Goal: Task Accomplishment & Management: Use online tool/utility

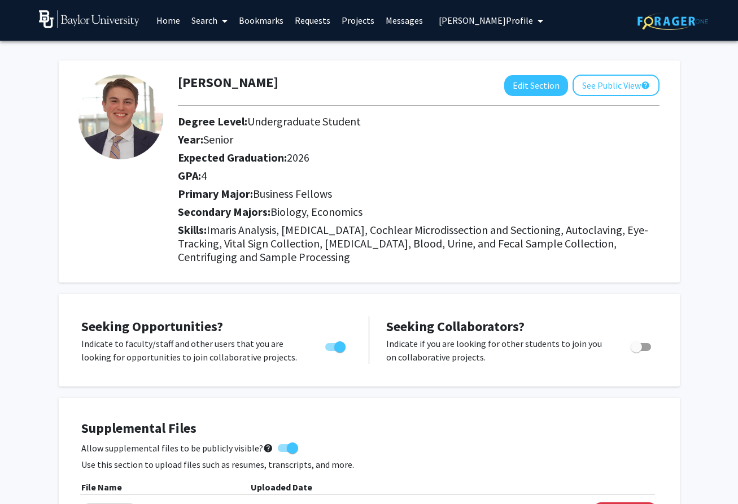
click at [401, 20] on link "Messages" at bounding box center [404, 21] width 49 height 40
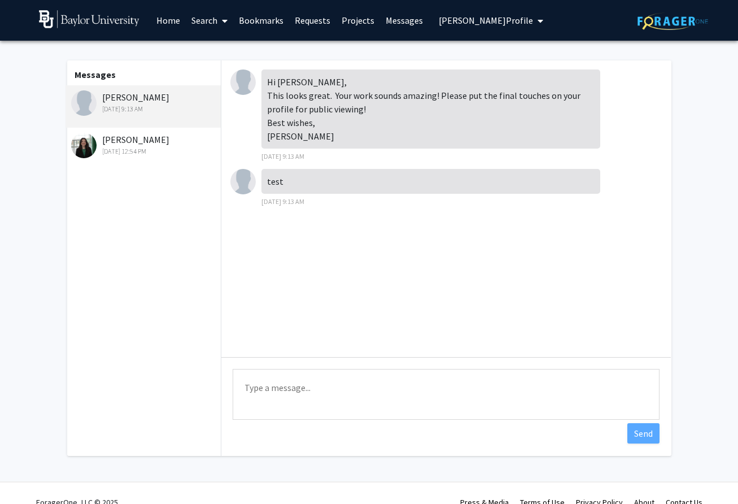
click at [122, 146] on div "Jul 8, 2025 12:54 PM" at bounding box center [144, 151] width 147 height 10
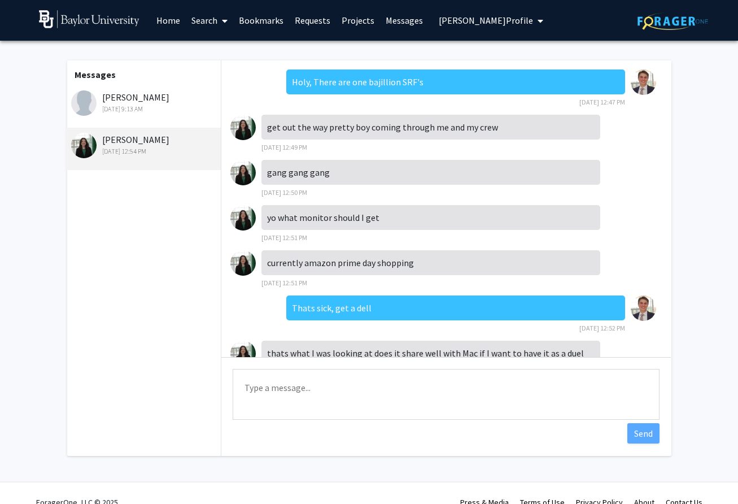
click at [461, 20] on span "Ian Stahl's Profile" at bounding box center [486, 20] width 94 height 11
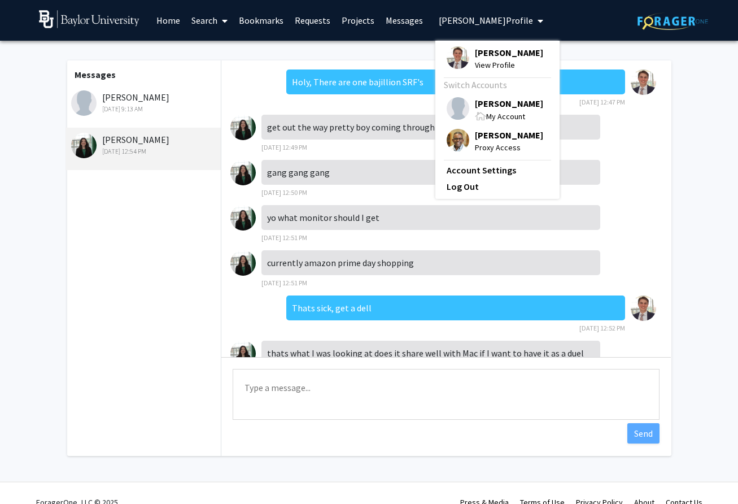
click at [475, 139] on span "Dwayne Simmons" at bounding box center [509, 135] width 68 height 12
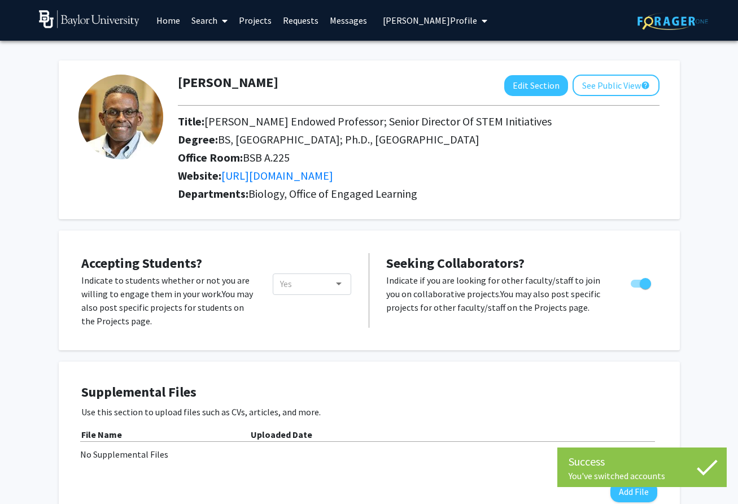
click at [334, 23] on link "Messages" at bounding box center [348, 21] width 49 height 40
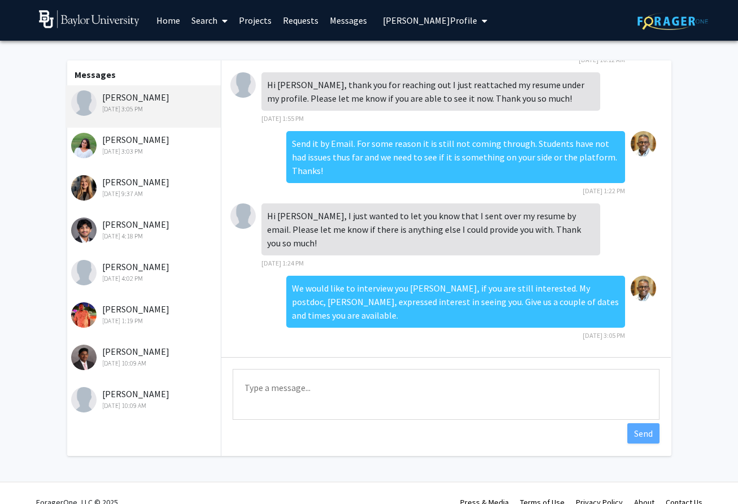
click at [126, 231] on div "Sep 2, 2025 4:18 PM" at bounding box center [144, 236] width 147 height 10
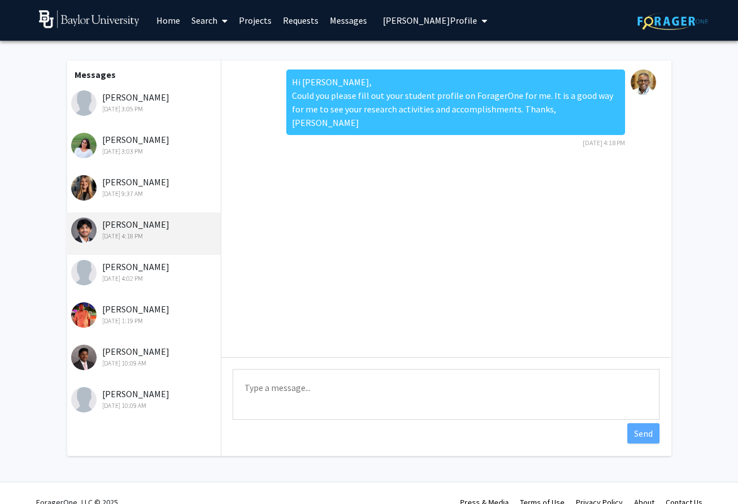
click at [117, 308] on div "Rohan Roy Aug 29, 2025 1:19 PM" at bounding box center [144, 314] width 147 height 24
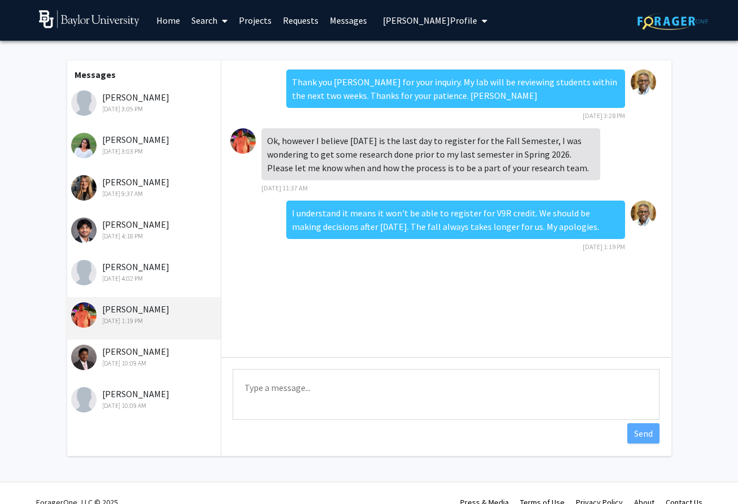
click at [106, 398] on div "Rethi Senthilmurugan Aug 28, 2025 10:09 AM" at bounding box center [144, 399] width 147 height 24
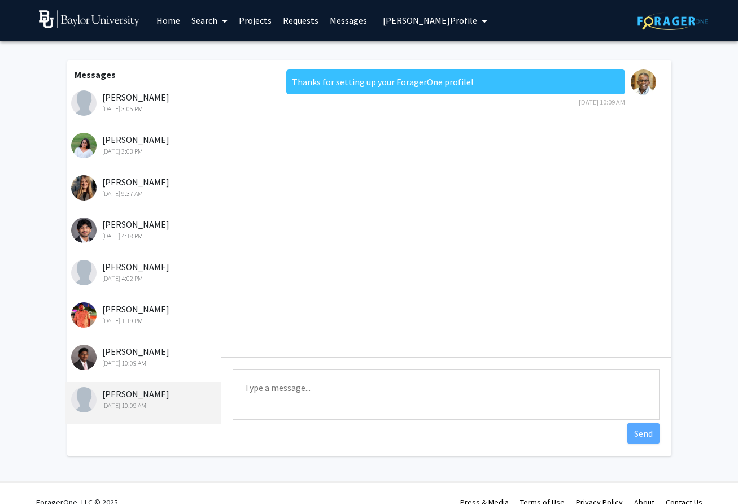
click at [403, 19] on span "Dwayne Simmons's Profile" at bounding box center [430, 20] width 94 height 11
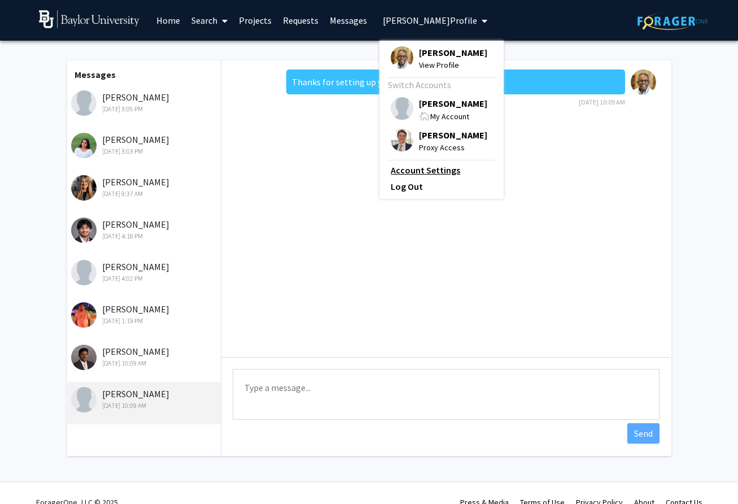
click at [422, 171] on link "Account Settings" at bounding box center [442, 170] width 102 height 14
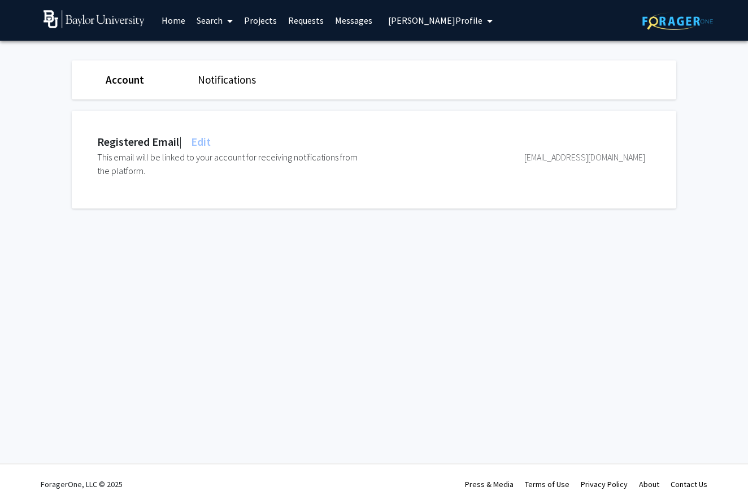
click at [397, 27] on button "Dwayne Simmons's Profile" at bounding box center [440, 20] width 111 height 41
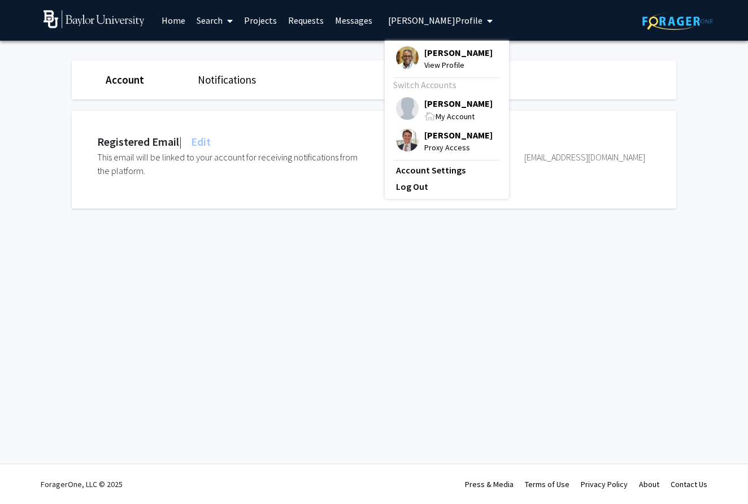
click at [414, 106] on fg-profile-picture at bounding box center [407, 109] width 23 height 25
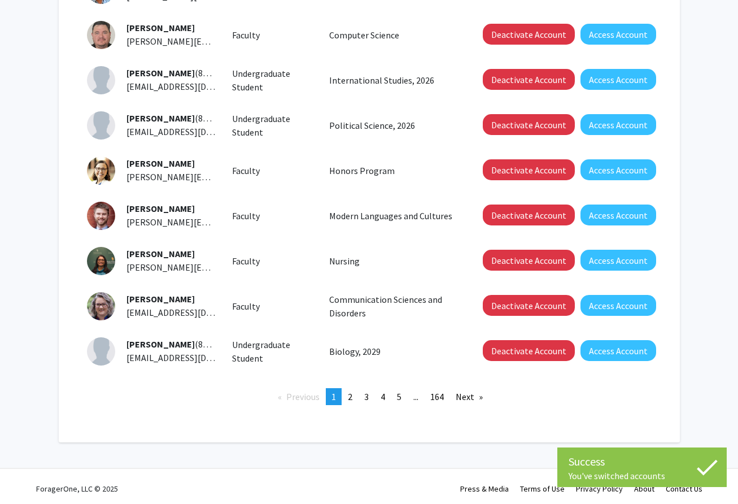
scroll to position [283, 0]
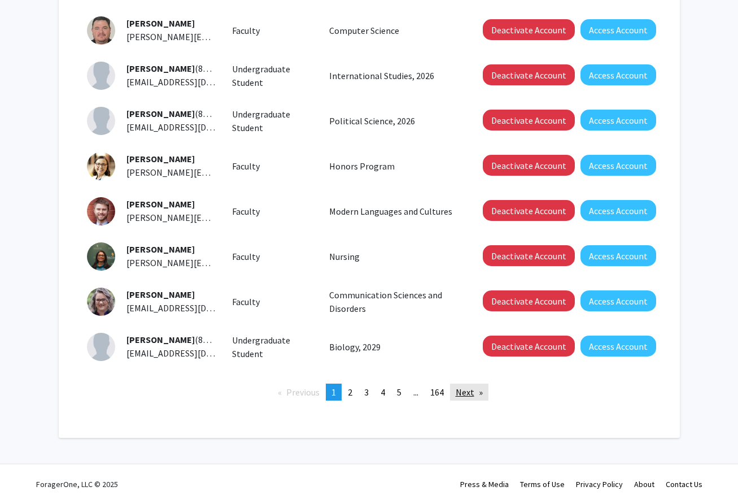
click at [464, 391] on link "Next page" at bounding box center [469, 391] width 38 height 17
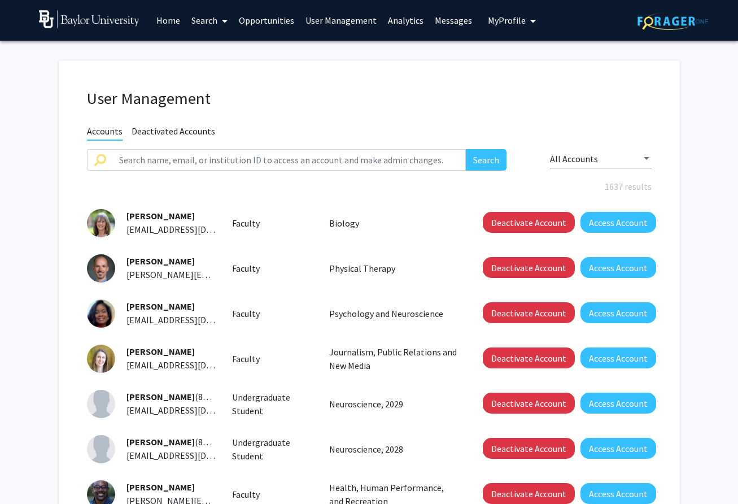
click at [464, 391] on div "Rishya Adari (892876072) Rishya_Adari1@baylor.edu Undergraduate Student Neurosc…" at bounding box center [369, 404] width 582 height 28
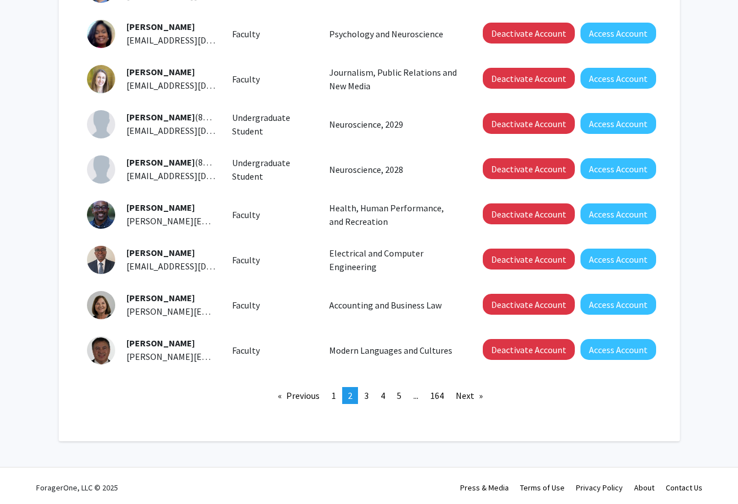
scroll to position [283, 0]
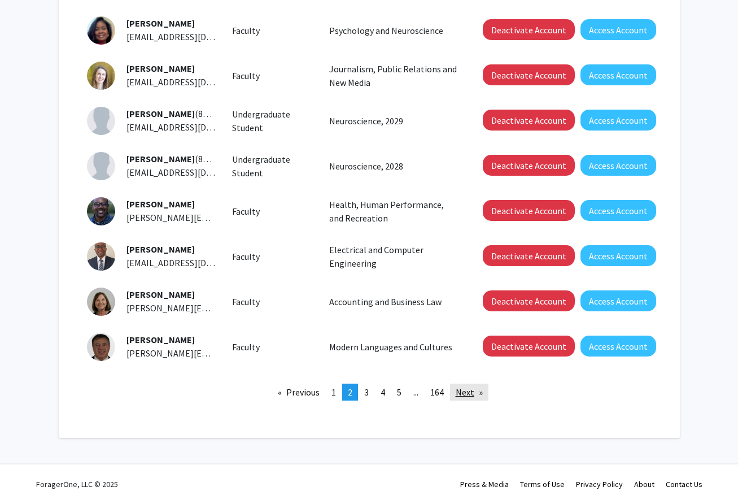
click at [466, 390] on link "Next page" at bounding box center [469, 391] width 38 height 17
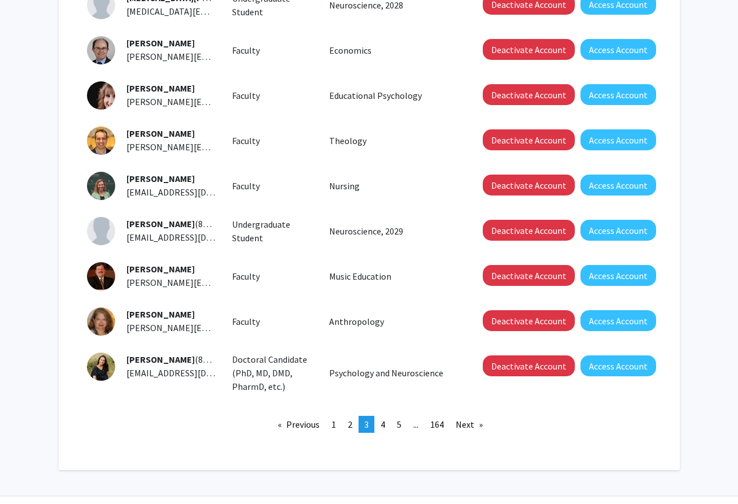
scroll to position [264, 0]
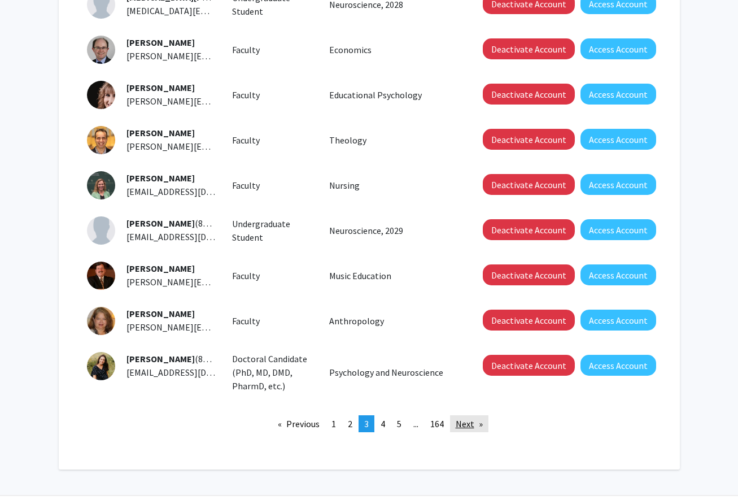
click at [458, 426] on link "Next page" at bounding box center [469, 423] width 38 height 17
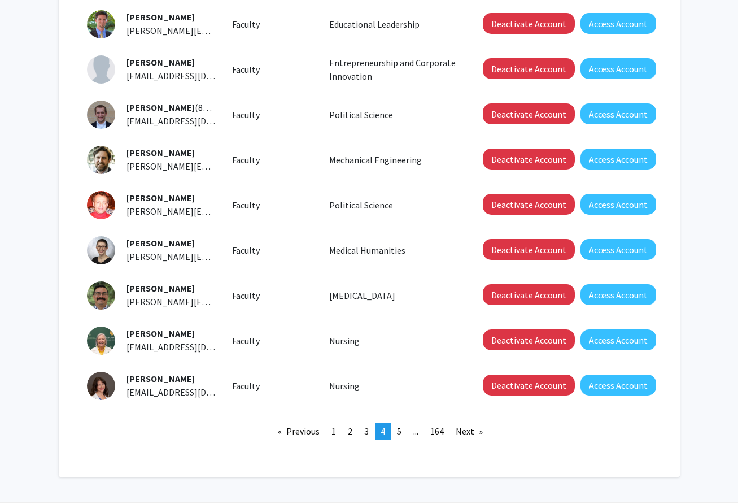
scroll to position [264, 0]
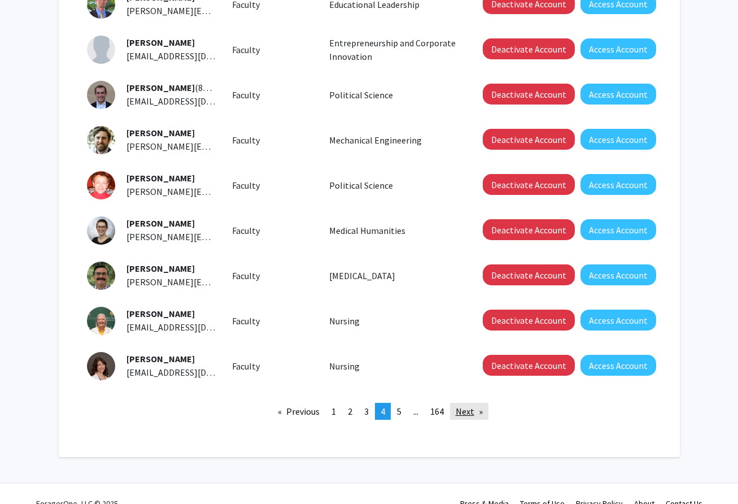
click at [461, 414] on link "Next page" at bounding box center [469, 411] width 38 height 17
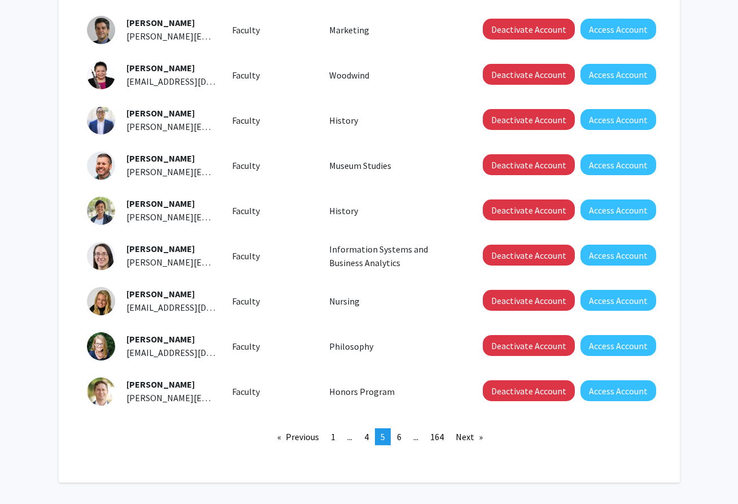
scroll to position [264, 0]
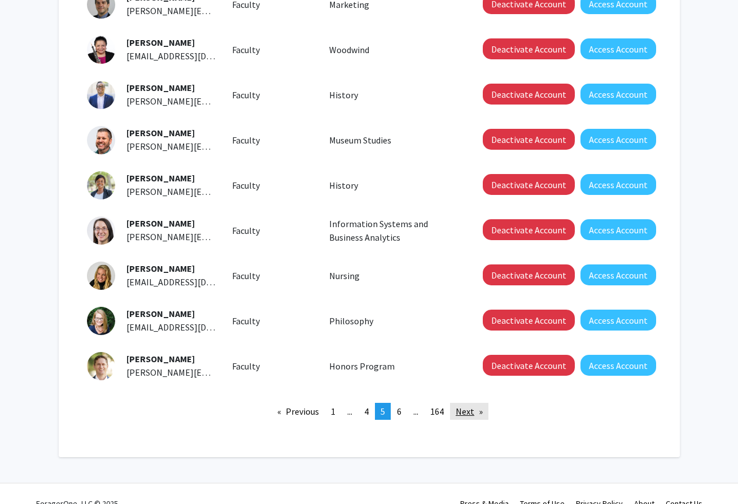
click at [462, 414] on link "Next page" at bounding box center [469, 411] width 38 height 17
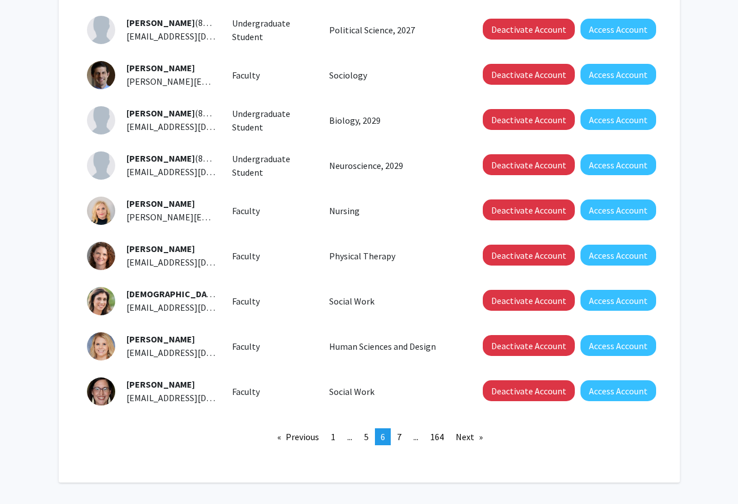
scroll to position [264, 0]
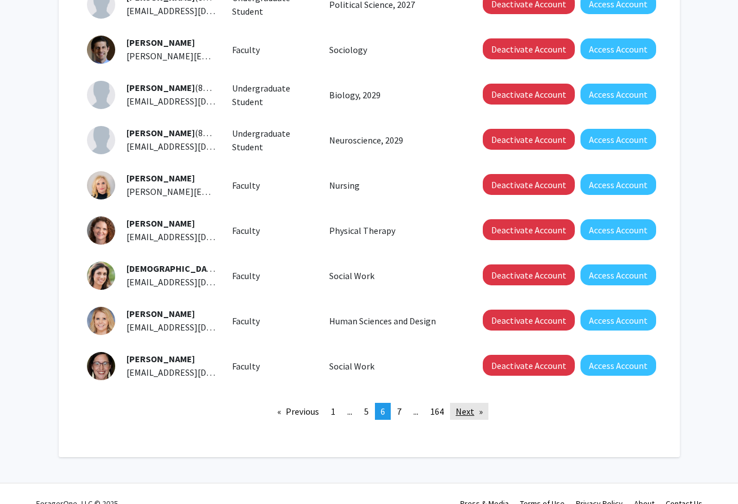
click at [462, 413] on link "Next page" at bounding box center [469, 411] width 38 height 17
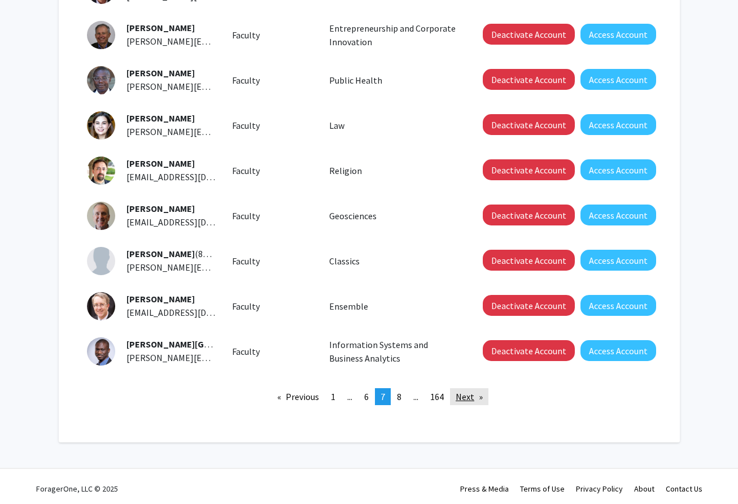
scroll to position [283, 0]
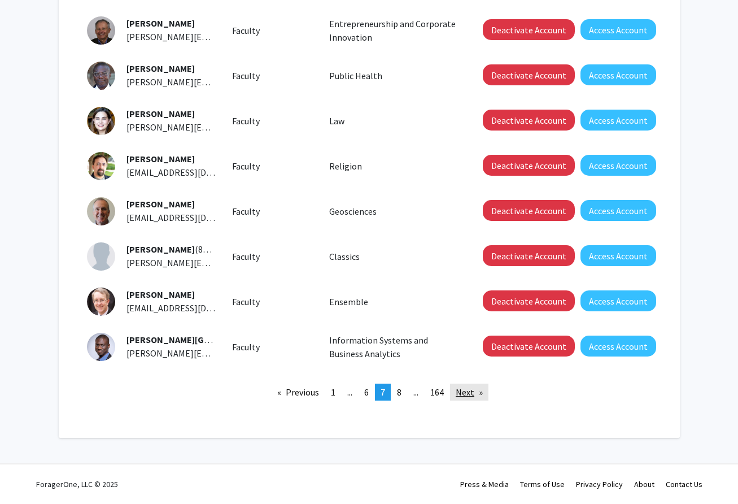
click at [460, 394] on link "Next page" at bounding box center [469, 391] width 38 height 17
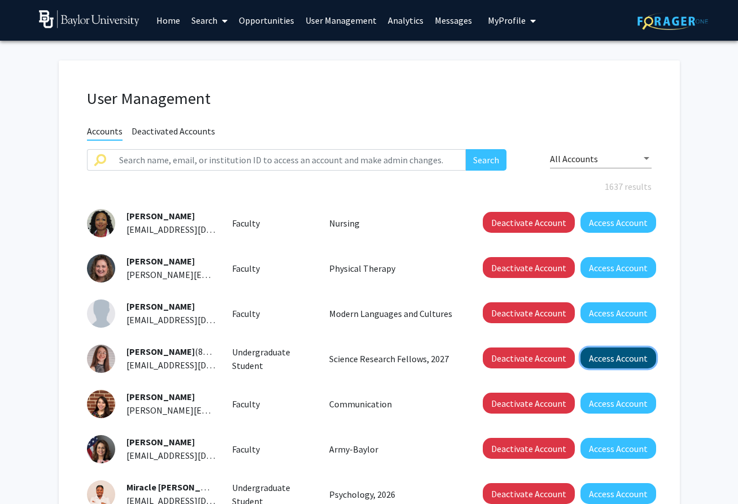
click at [604, 360] on button "Access Account" at bounding box center [618, 357] width 76 height 21
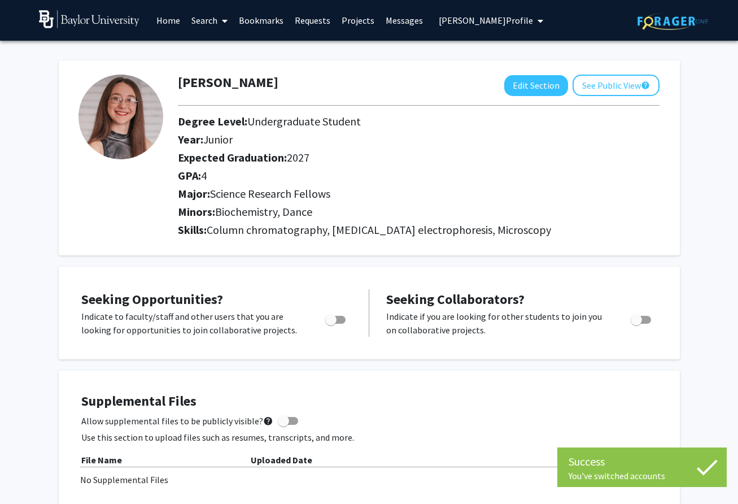
click at [405, 20] on link "Messages" at bounding box center [404, 21] width 49 height 40
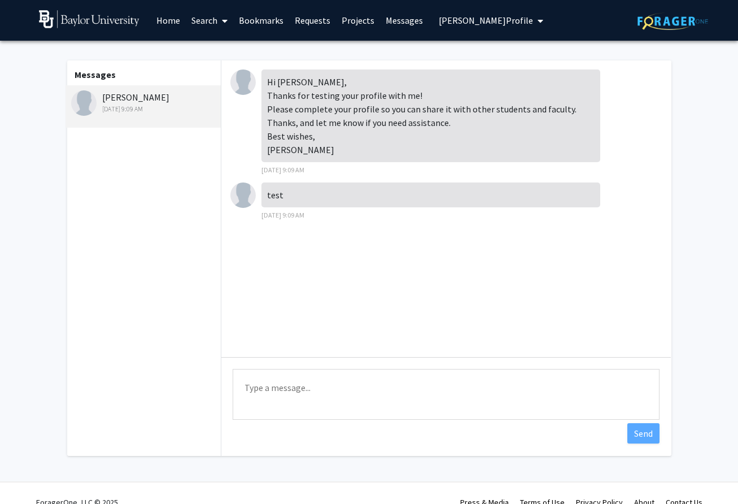
click at [402, 18] on link "Messages" at bounding box center [404, 21] width 49 height 40
click at [478, 21] on span "Paige Badinger's Profile" at bounding box center [486, 20] width 94 height 11
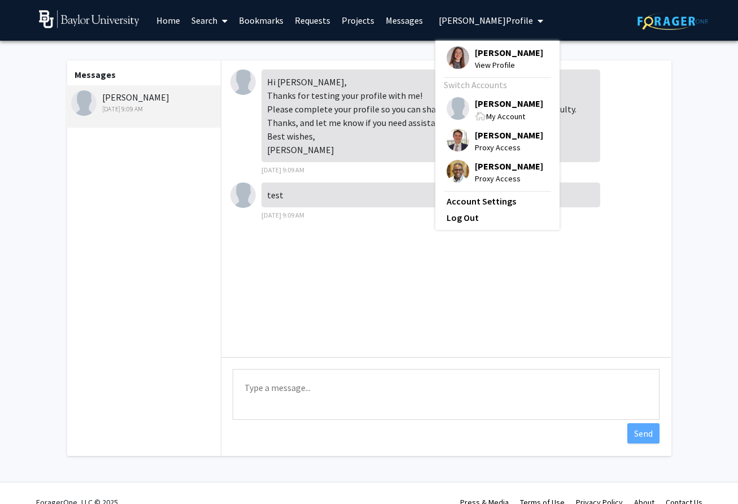
click at [486, 109] on span "Tamarah Adair" at bounding box center [509, 103] width 68 height 12
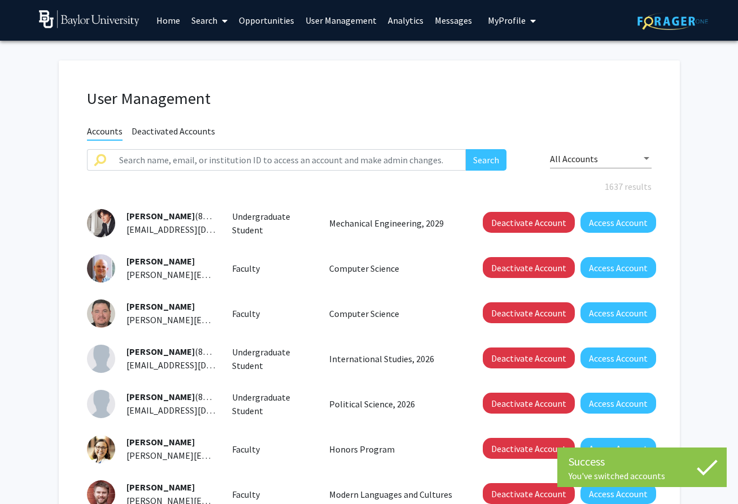
click at [416, 447] on p "Honors Program" at bounding box center [393, 449] width 129 height 14
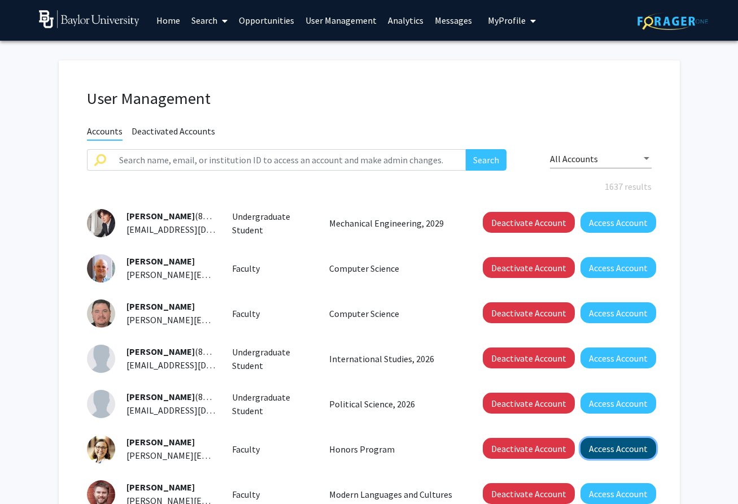
click at [621, 446] on button "Access Account" at bounding box center [618, 448] width 76 height 21
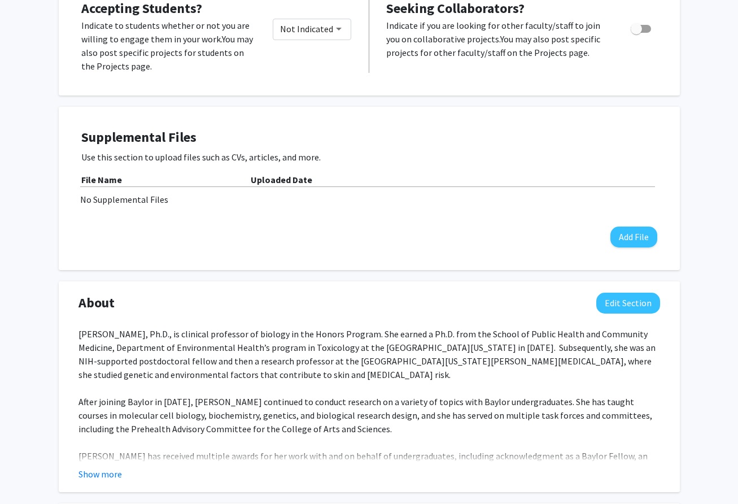
scroll to position [527, 0]
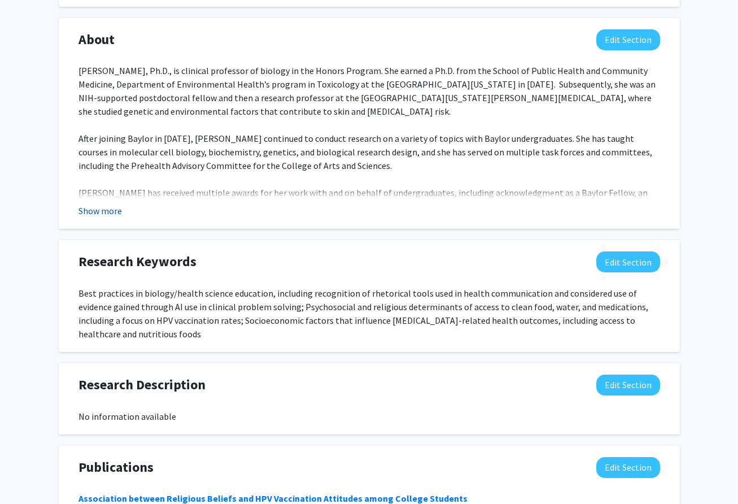
click at [112, 204] on button "Show more" at bounding box center [99, 211] width 43 height 14
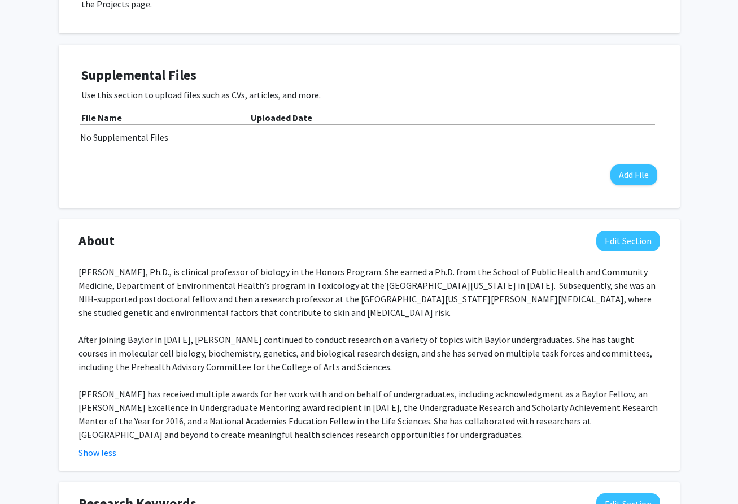
scroll to position [0, 0]
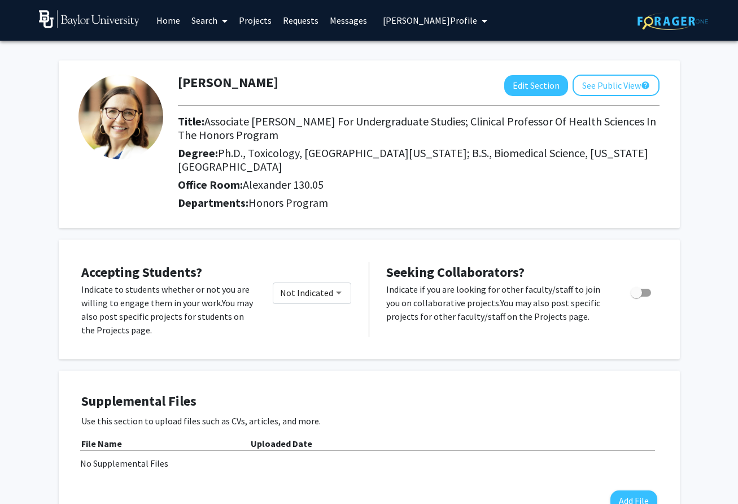
click at [389, 17] on span "Erika Abel's Profile" at bounding box center [430, 20] width 94 height 11
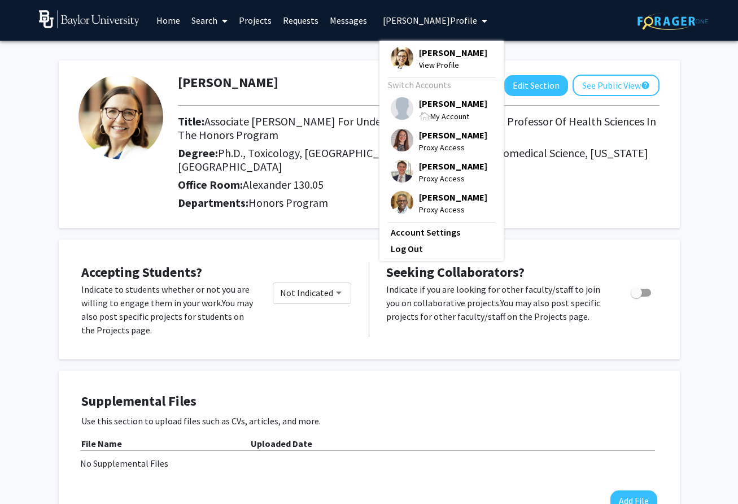
click at [439, 108] on span "Tamarah Adair" at bounding box center [453, 103] width 68 height 12
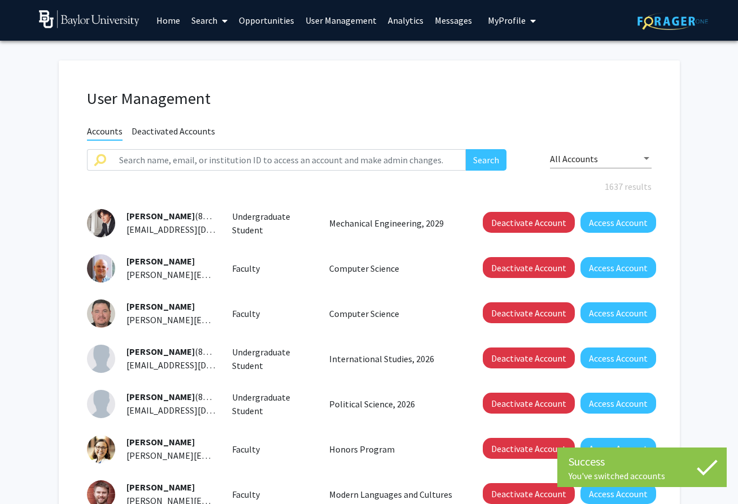
click at [390, 16] on link "Analytics" at bounding box center [405, 21] width 47 height 40
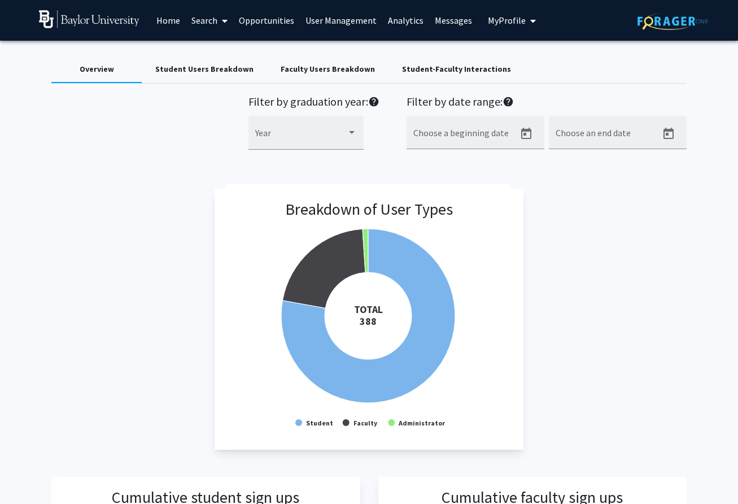
click at [413, 67] on div "Student-Faculty Interactions" at bounding box center [456, 69] width 109 height 12
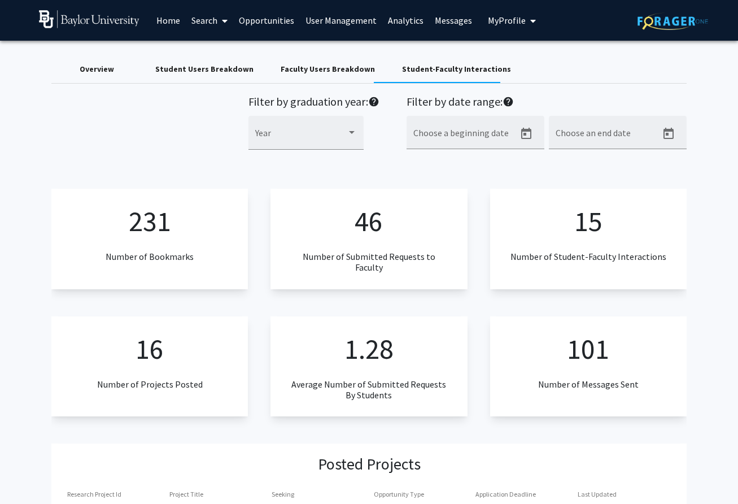
click at [392, 20] on link "Analytics" at bounding box center [405, 21] width 47 height 40
click at [101, 66] on div "Overview" at bounding box center [97, 69] width 34 height 12
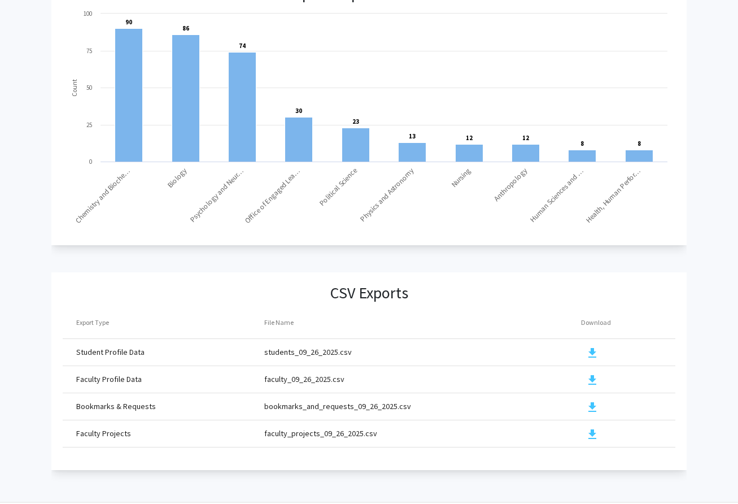
scroll to position [1150, 0]
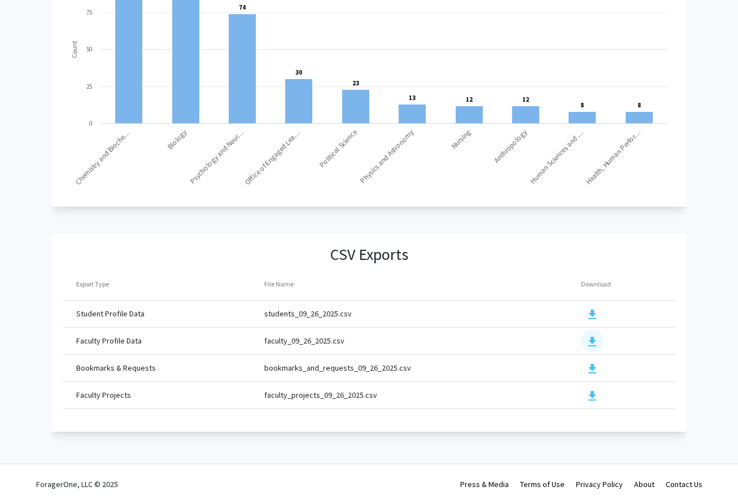
click at [590, 335] on mat-icon "download" at bounding box center [593, 342] width 14 height 14
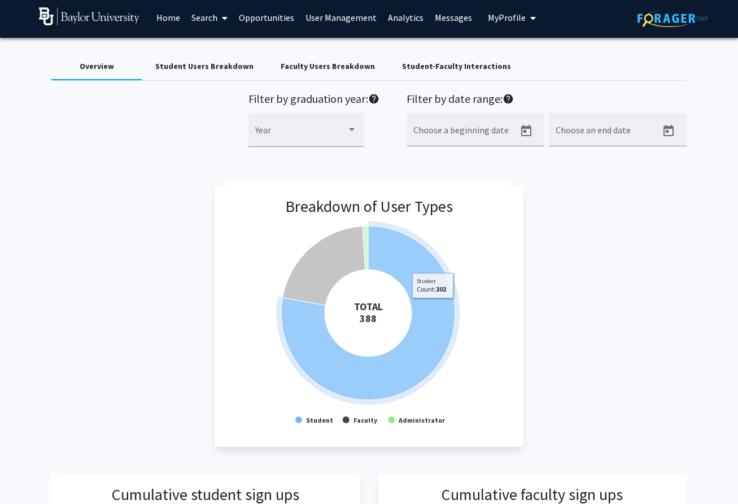
scroll to position [0, 0]
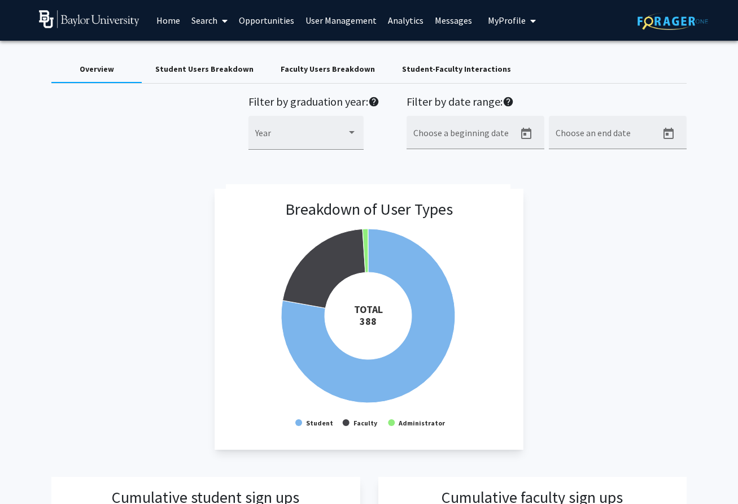
click at [402, 70] on div "Student-Faculty Interactions" at bounding box center [456, 69] width 109 height 12
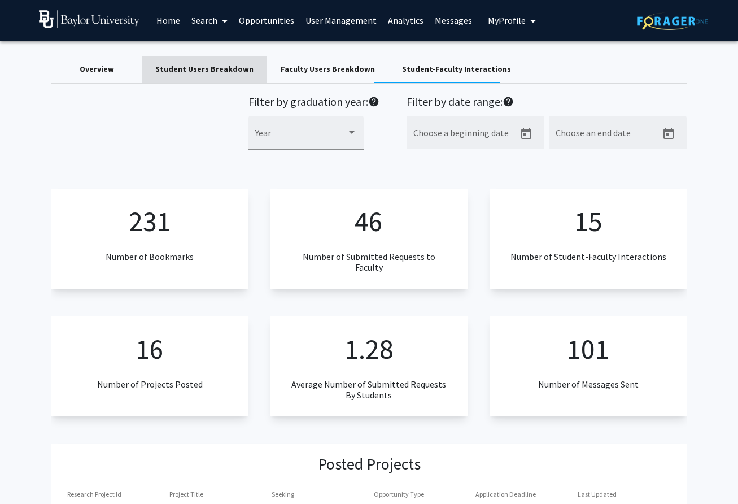
click at [236, 71] on div "Student Users Breakdown" at bounding box center [204, 69] width 98 height 12
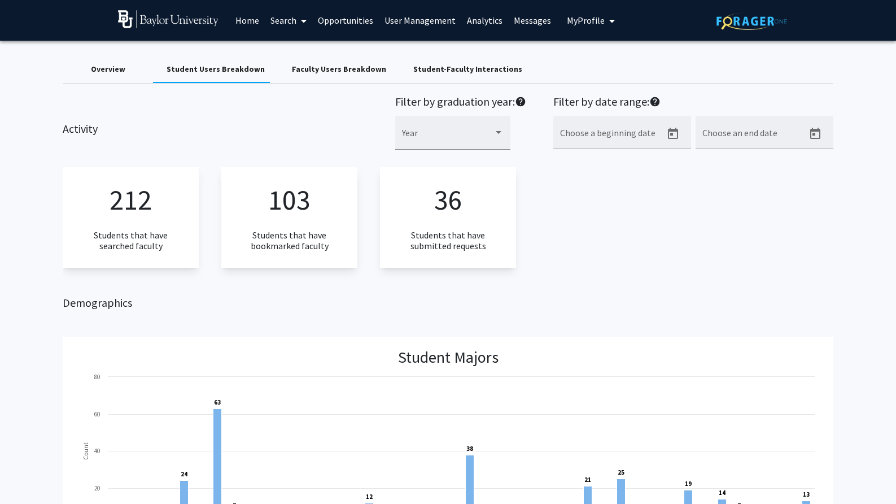
scroll to position [132, 0]
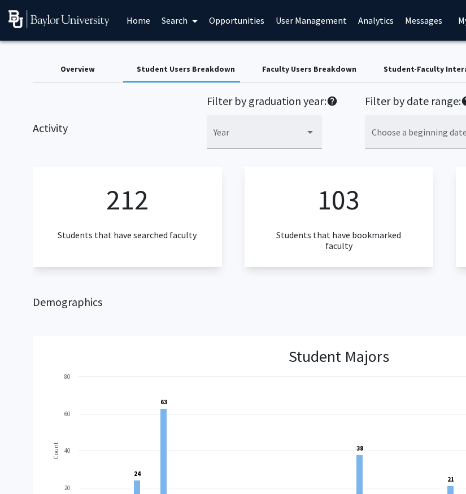
click at [84, 72] on div "Overview" at bounding box center [77, 69] width 34 height 12
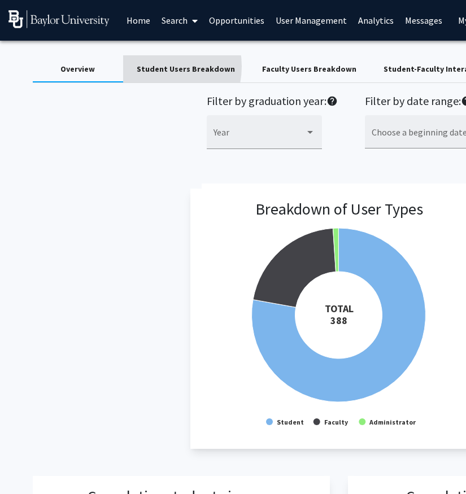
click at [155, 67] on div "Student Users Breakdown" at bounding box center [186, 69] width 98 height 12
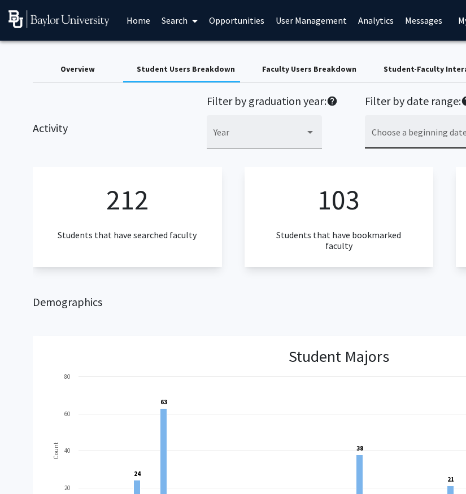
click at [383, 133] on input "Choose a beginning date" at bounding box center [423, 137] width 102 height 10
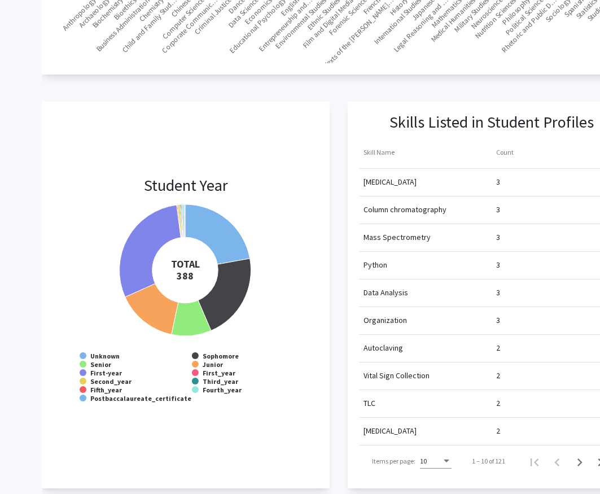
scroll to position [919, 0]
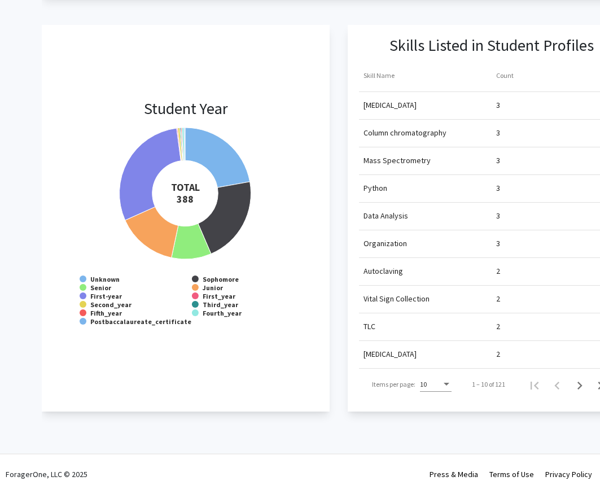
drag, startPoint x: 334, startPoint y: 373, endPoint x: 316, endPoint y: 373, distance: 17.5
click at [331, 373] on div "Student Year Created with Highcharts 9.3.3 TOTAL ​ 388 Unknown Sophomore Senior…" at bounding box center [338, 218] width 593 height 387
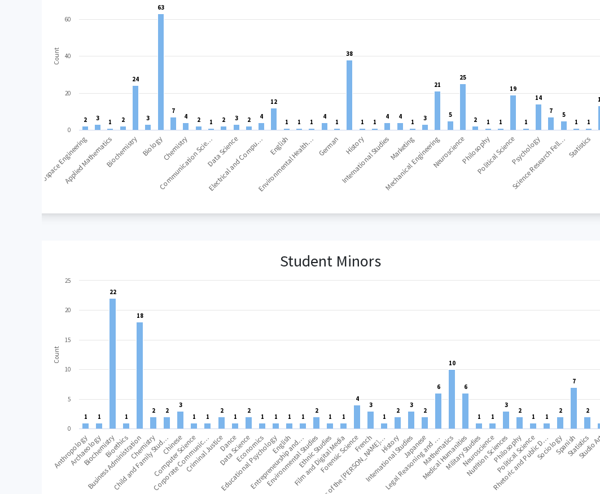
scroll to position [0, 0]
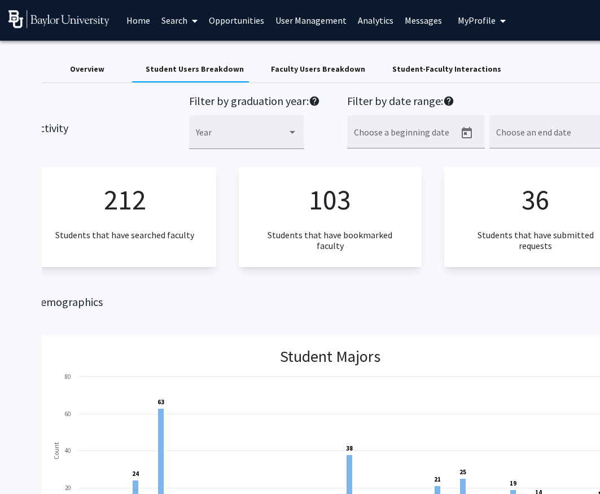
click at [399, 24] on link "Messages" at bounding box center [423, 21] width 49 height 40
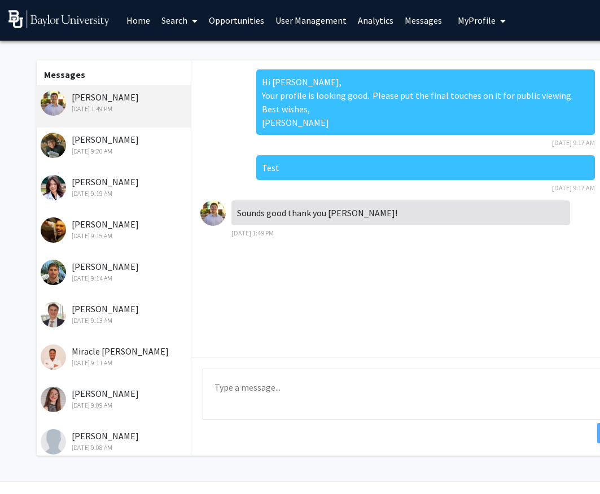
click at [321, 21] on link "User Management" at bounding box center [311, 21] width 82 height 40
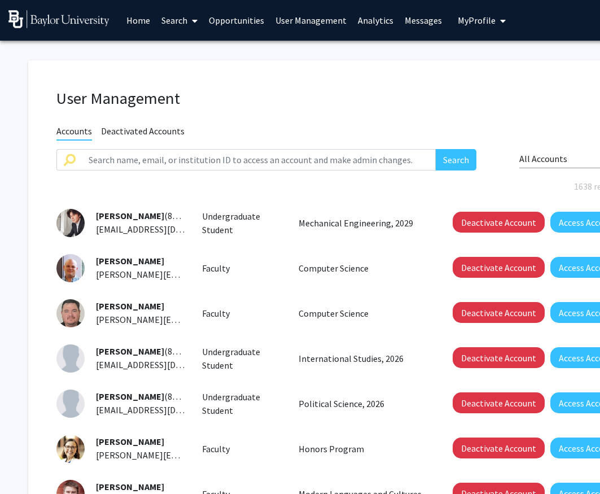
click at [292, 20] on link "User Management" at bounding box center [311, 21] width 82 height 40
click at [293, 23] on link "User Management" at bounding box center [311, 21] width 82 height 40
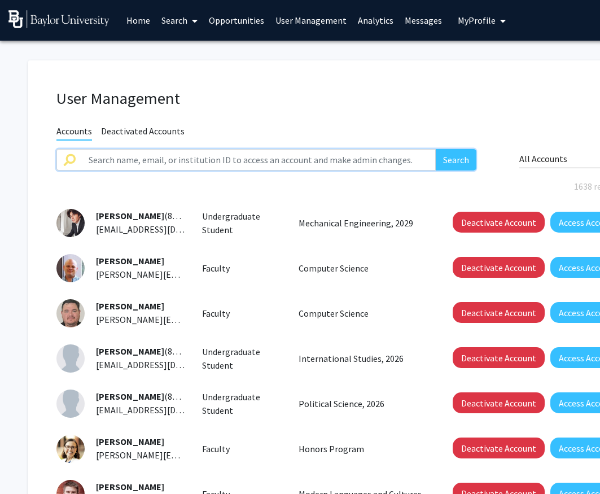
click at [167, 158] on input "text" at bounding box center [259, 159] width 354 height 21
type input "simmons"
click at [459, 152] on button "Search" at bounding box center [456, 159] width 41 height 21
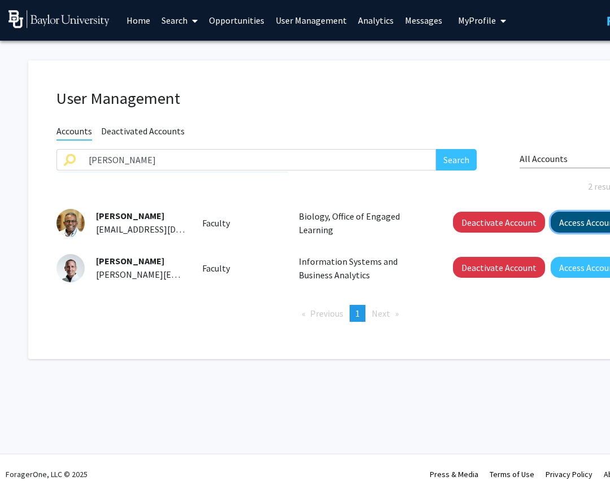
click at [465, 216] on button "Access Account" at bounding box center [589, 222] width 76 height 21
